Goal: Task Accomplishment & Management: Manage account settings

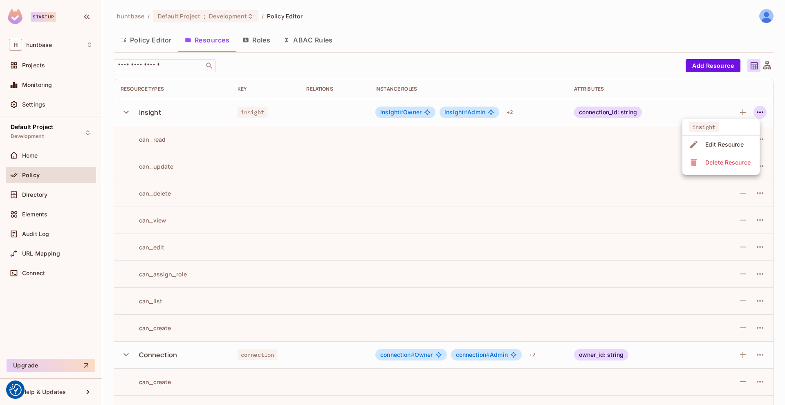
click at [123, 111] on div at bounding box center [392, 202] width 785 height 405
click at [128, 111] on icon "button" at bounding box center [125, 112] width 5 height 3
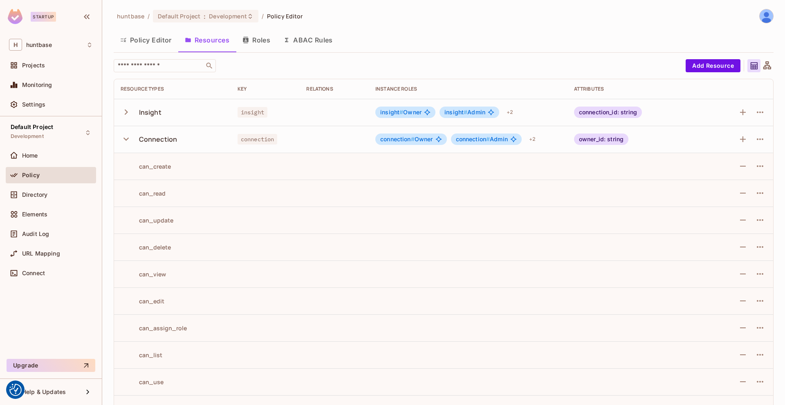
click at [50, 174] on div "Policy" at bounding box center [57, 175] width 71 height 7
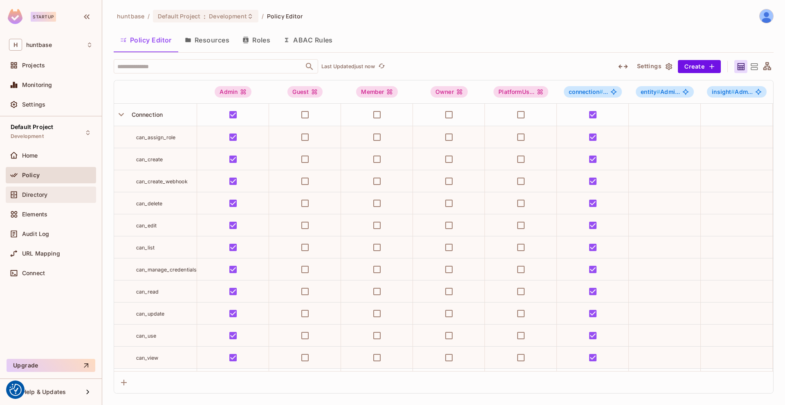
click at [56, 194] on div "Directory" at bounding box center [57, 195] width 71 height 7
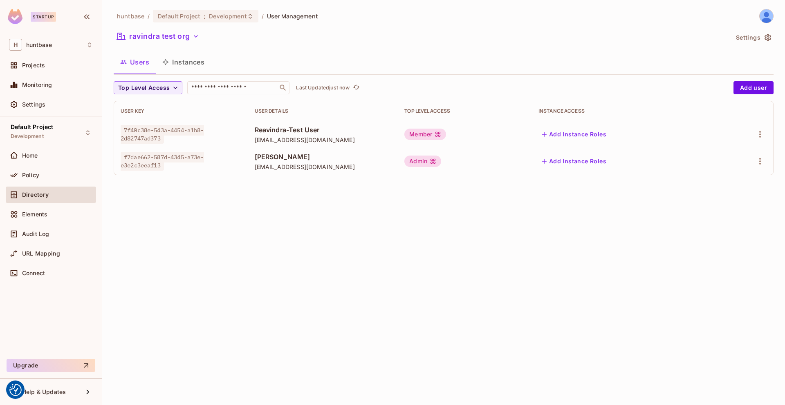
click at [181, 66] on button "Instances" at bounding box center [183, 62] width 55 height 20
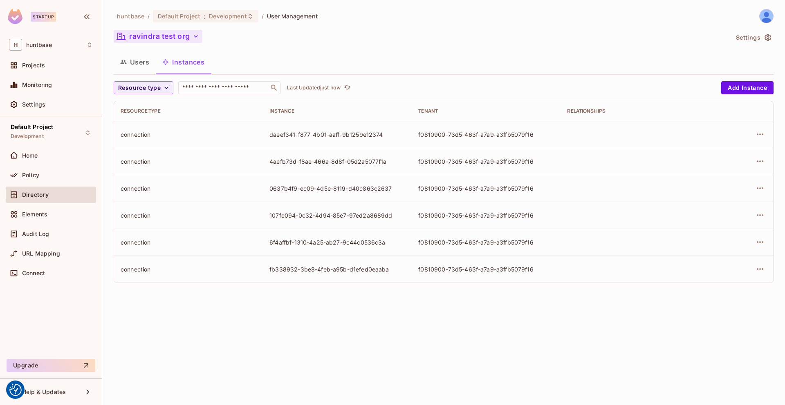
click at [169, 38] on button "ravindra test org" at bounding box center [158, 36] width 89 height 13
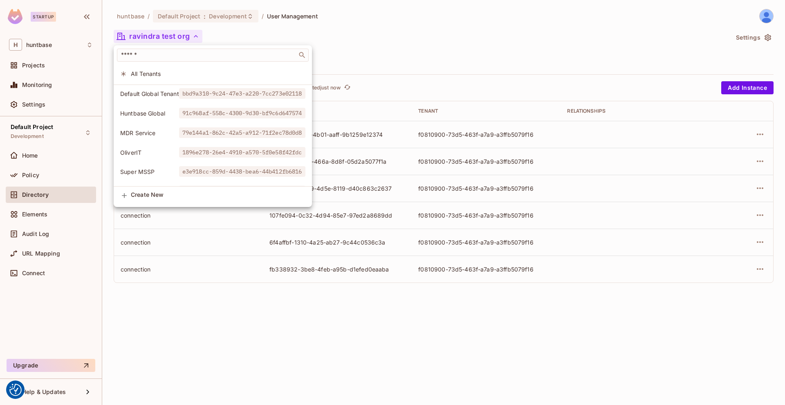
click at [160, 91] on span "Default Global Tenant" at bounding box center [149, 94] width 59 height 8
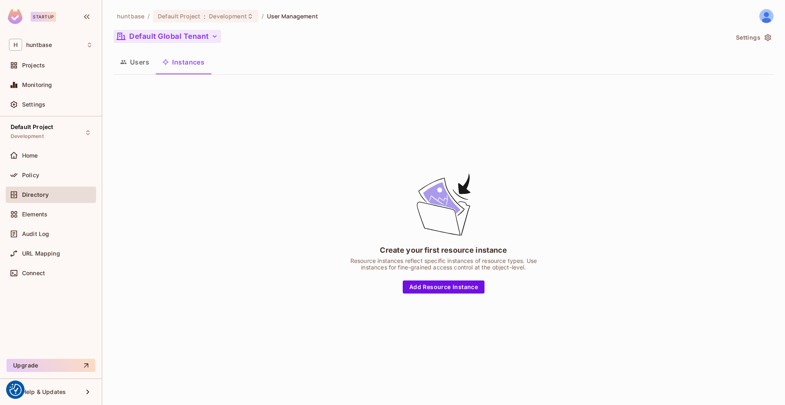
click at [196, 40] on button "Default Global Tenant" at bounding box center [168, 36] width 108 height 13
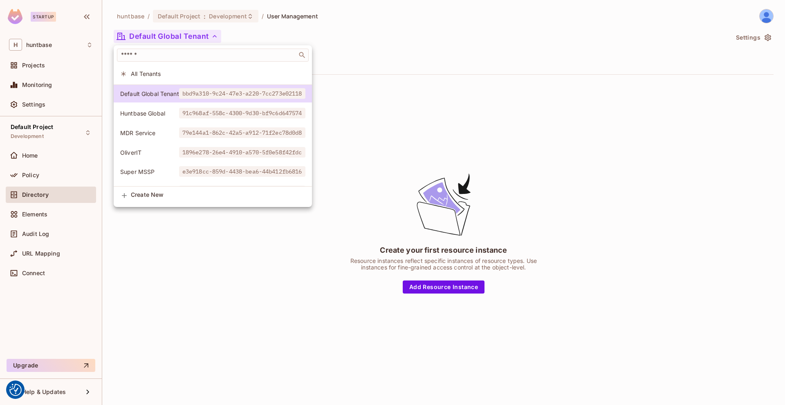
scroll to position [75, 0]
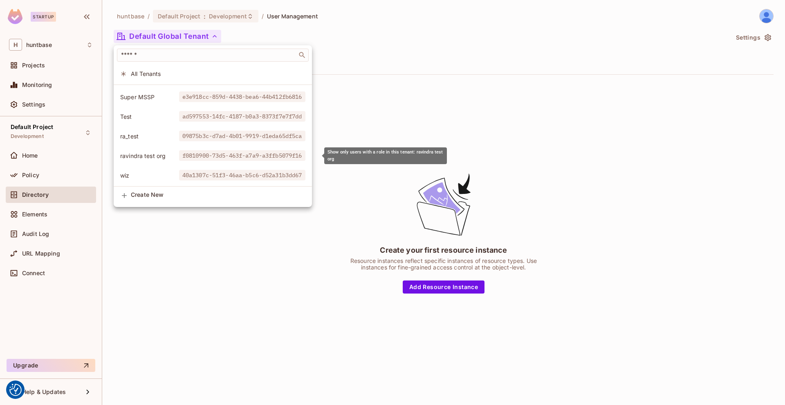
click at [226, 157] on span "f0810900-73d5-463f-a7a9-a3ffb5079f16" at bounding box center [242, 155] width 126 height 11
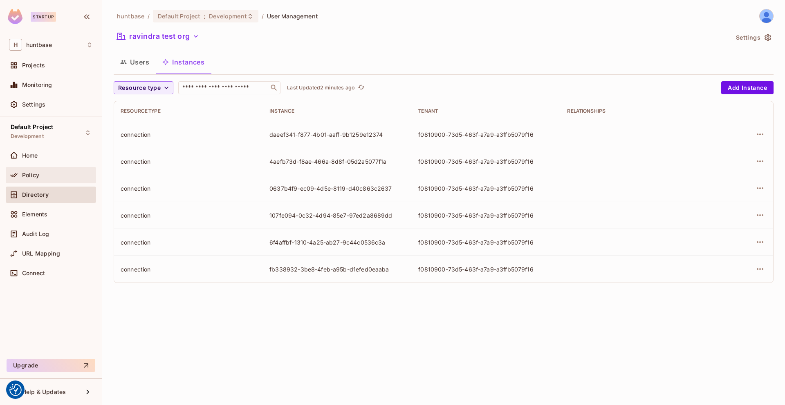
click at [56, 170] on div "Policy" at bounding box center [51, 175] width 84 height 10
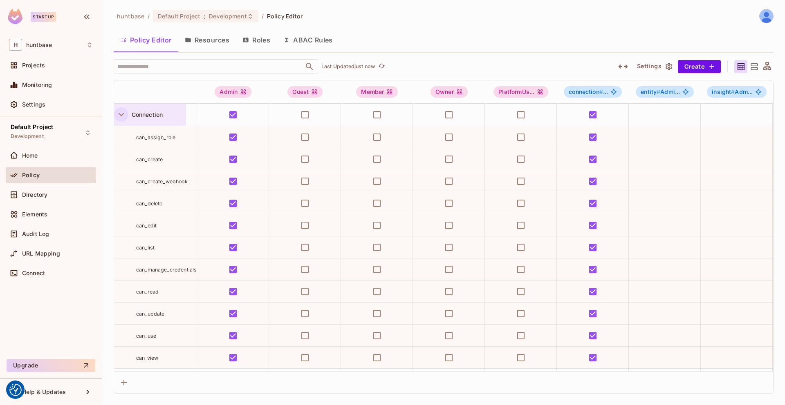
click at [119, 114] on icon "button" at bounding box center [121, 114] width 5 height 3
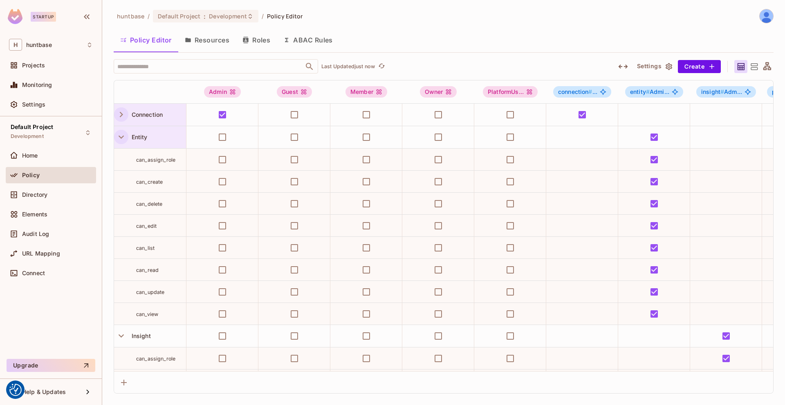
click at [120, 141] on icon "button" at bounding box center [121, 137] width 11 height 11
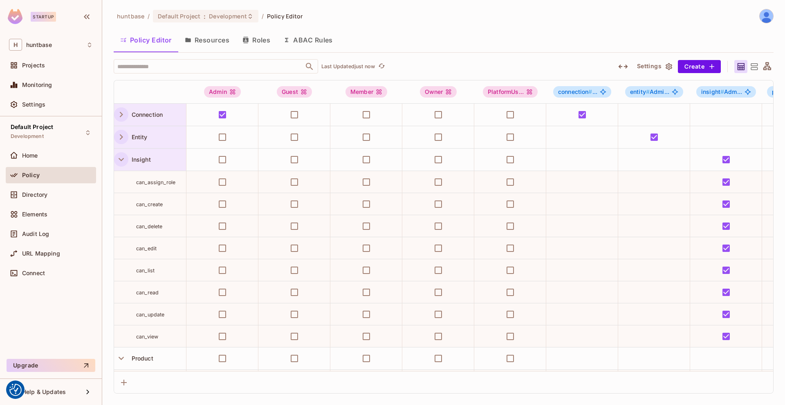
click at [119, 157] on icon "button" at bounding box center [121, 159] width 11 height 11
click at [119, 183] on icon "button" at bounding box center [121, 182] width 11 height 11
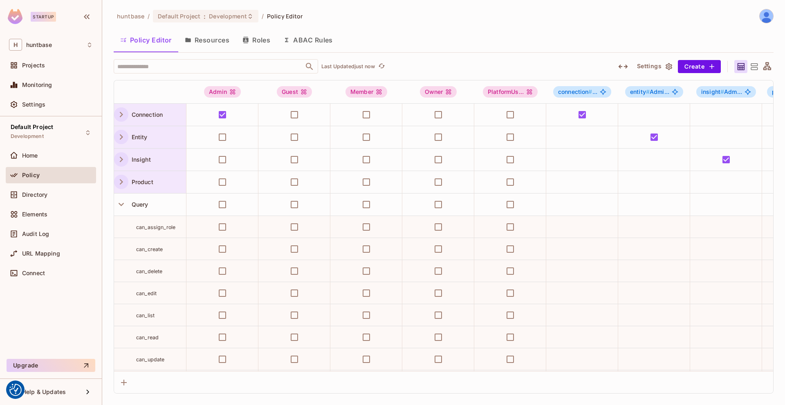
click at [119, 183] on icon "button" at bounding box center [121, 182] width 11 height 11
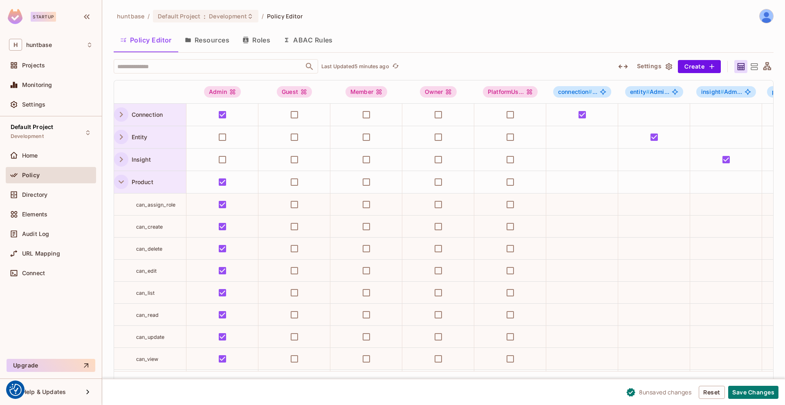
click at [123, 112] on icon "button" at bounding box center [121, 114] width 11 height 11
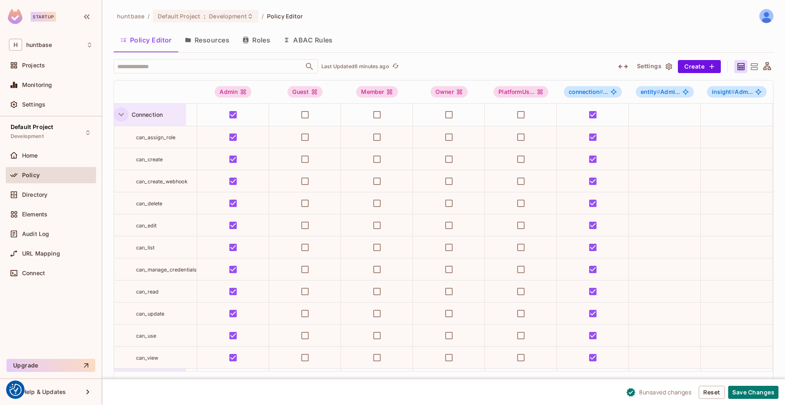
click at [122, 112] on icon "button" at bounding box center [121, 114] width 11 height 11
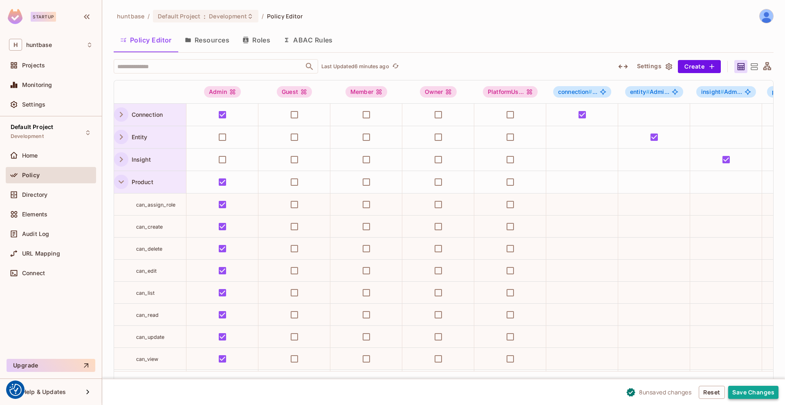
click at [748, 392] on button "Save Changes" at bounding box center [753, 392] width 50 height 13
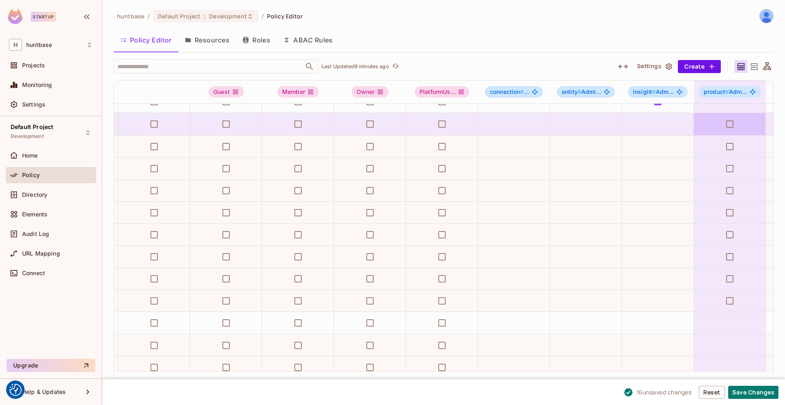
scroll to position [58, 0]
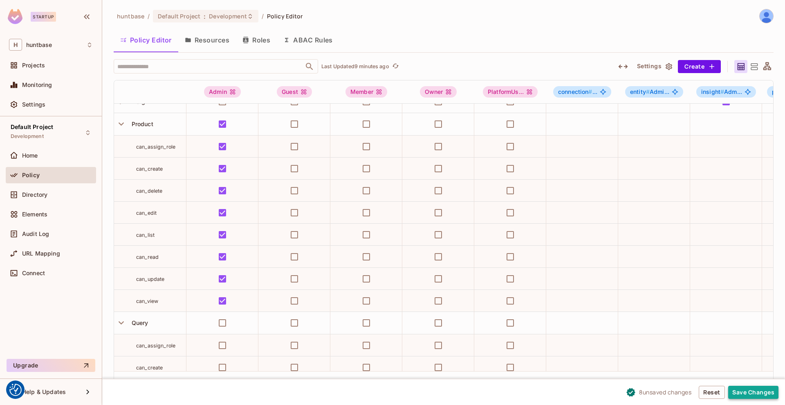
click at [748, 391] on button "Save Changes" at bounding box center [753, 392] width 50 height 13
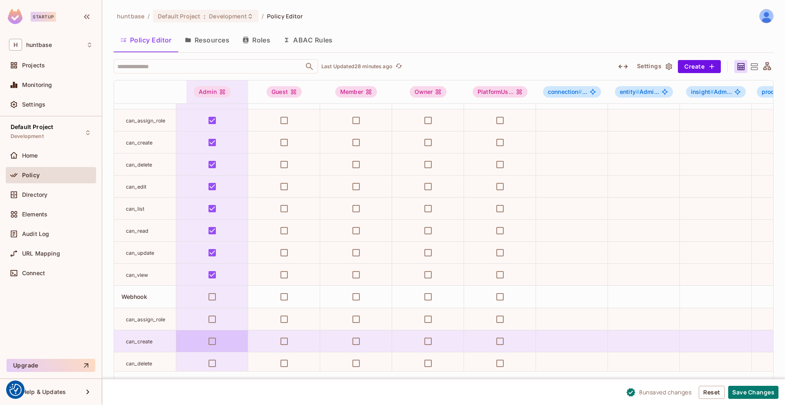
scroll to position [280, 10]
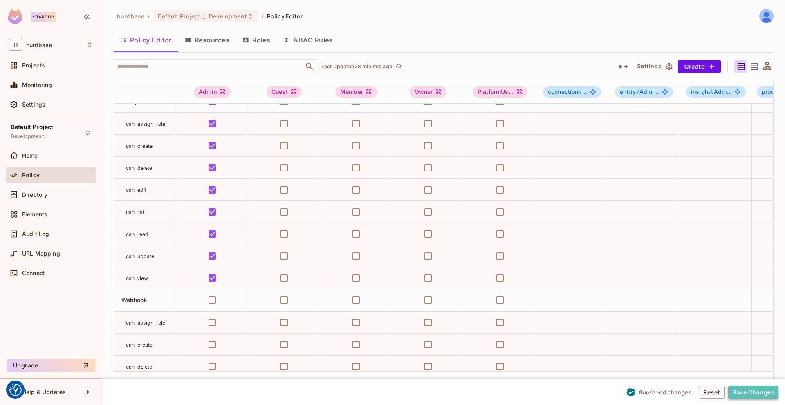
click at [755, 395] on button "Save Changes" at bounding box center [753, 392] width 50 height 13
